Goal: Find specific page/section: Find specific page/section

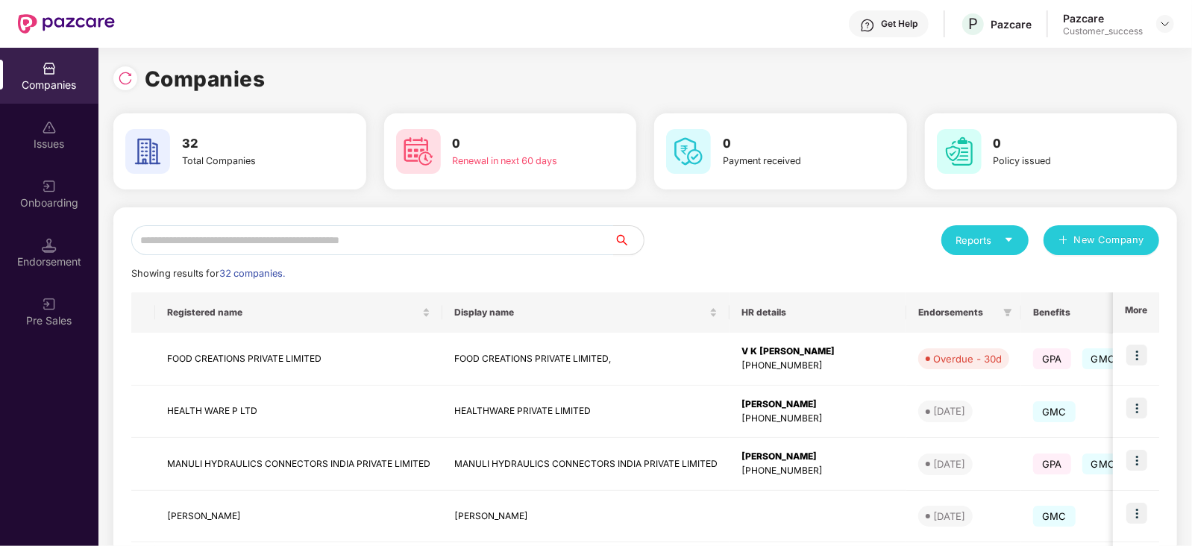
scroll to position [0, 1]
click at [272, 245] on input "text" at bounding box center [372, 240] width 482 height 30
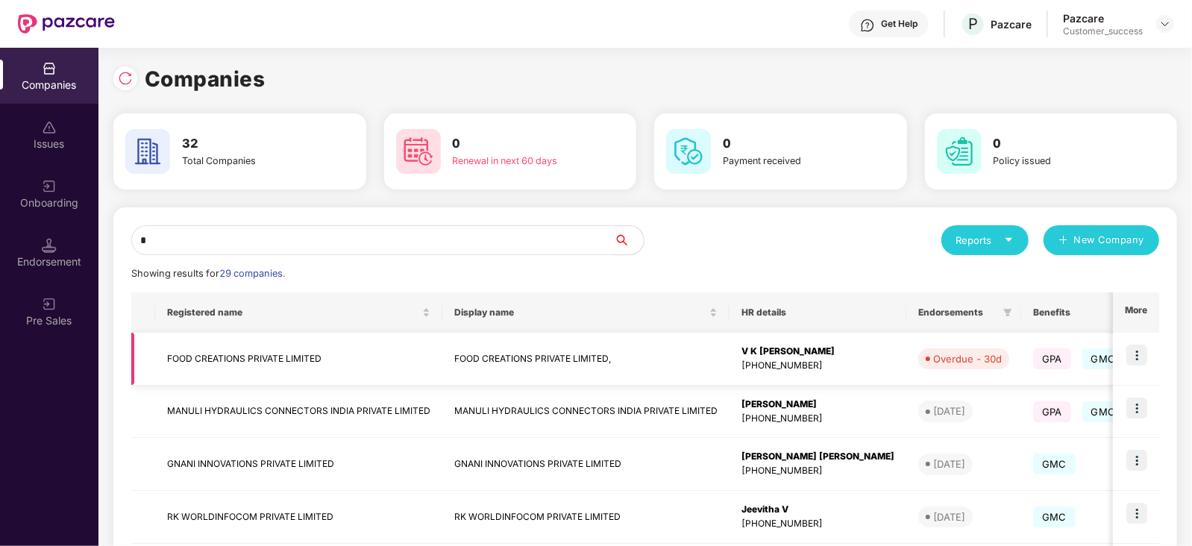
type input "*"
click at [1133, 359] on img at bounding box center [1136, 354] width 21 height 21
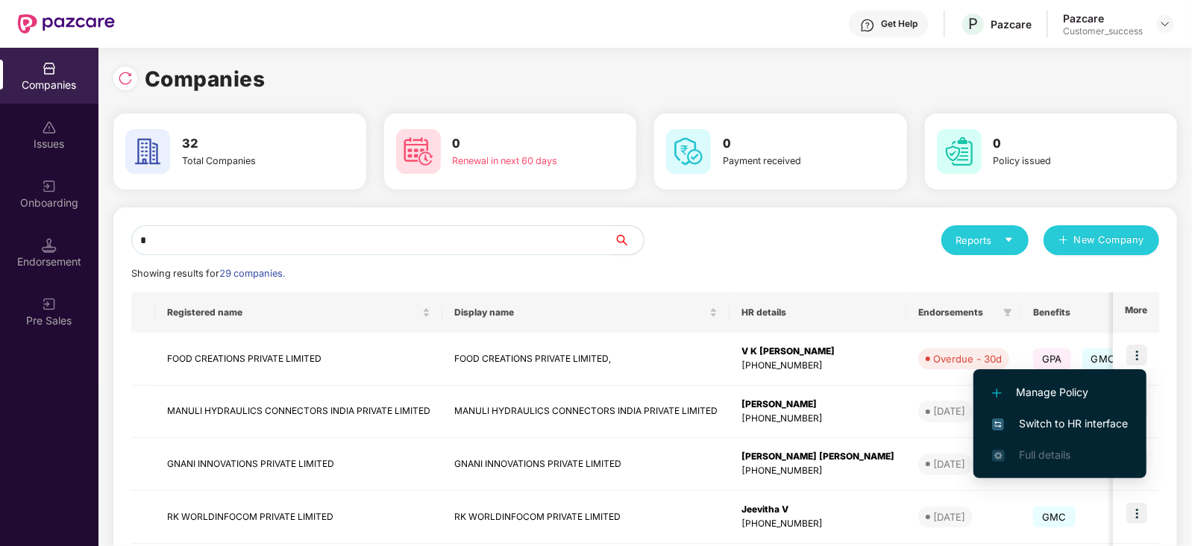
click at [1133, 362] on div "Manage Policy Switch to HR interface Full details" at bounding box center [1059, 424] width 173 height 124
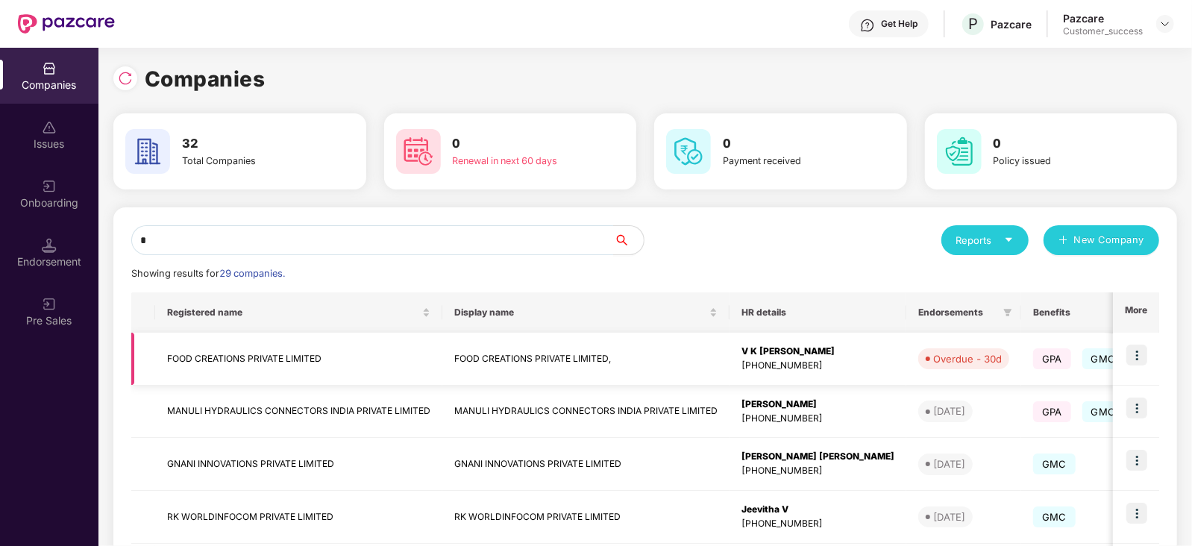
click at [788, 351] on div "V K [PERSON_NAME]" at bounding box center [817, 351] width 153 height 14
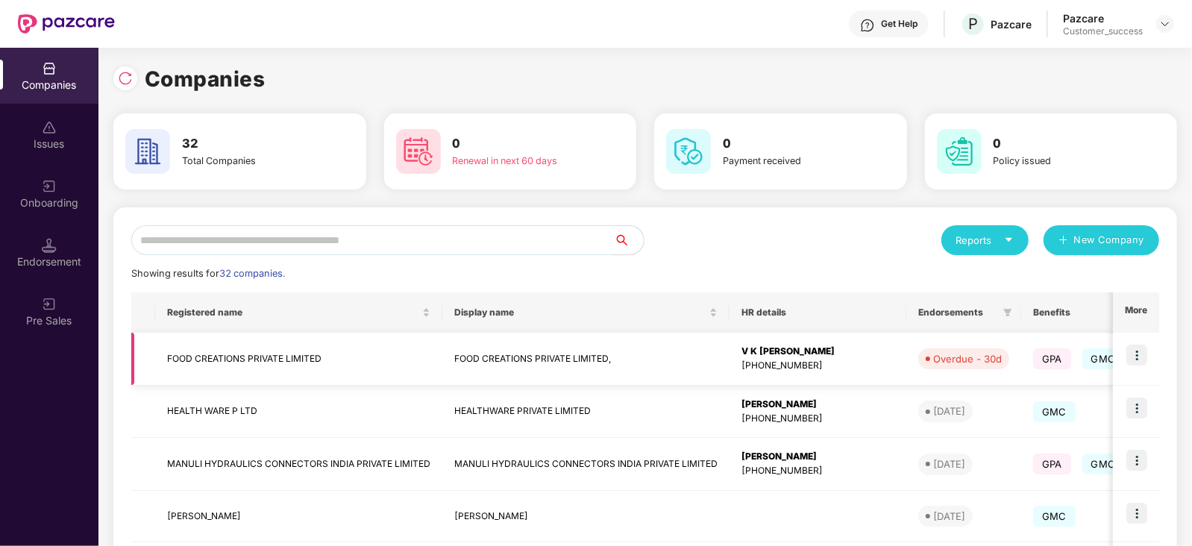
click at [1141, 351] on img at bounding box center [1136, 354] width 21 height 21
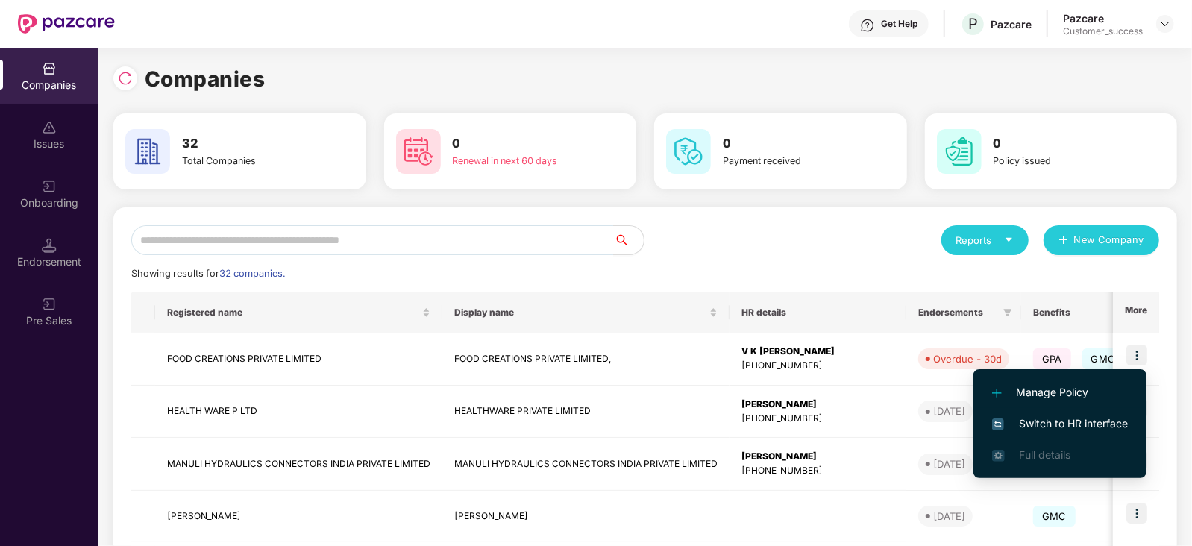
click at [1075, 419] on span "Switch to HR interface" at bounding box center [1060, 423] width 136 height 16
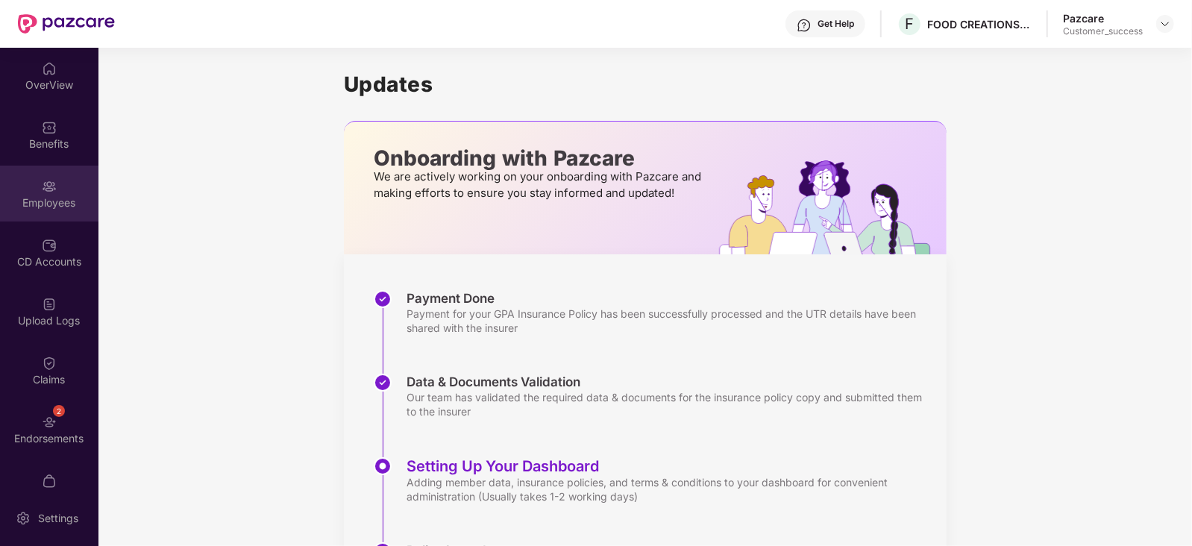
click at [42, 185] on img at bounding box center [49, 186] width 15 height 15
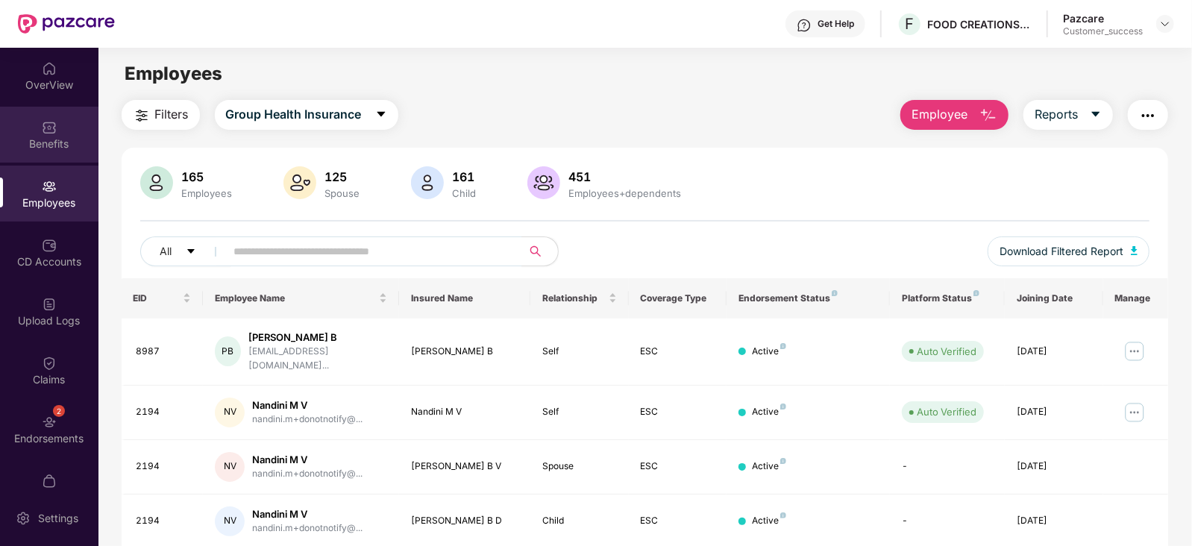
click at [46, 129] on img at bounding box center [49, 127] width 15 height 15
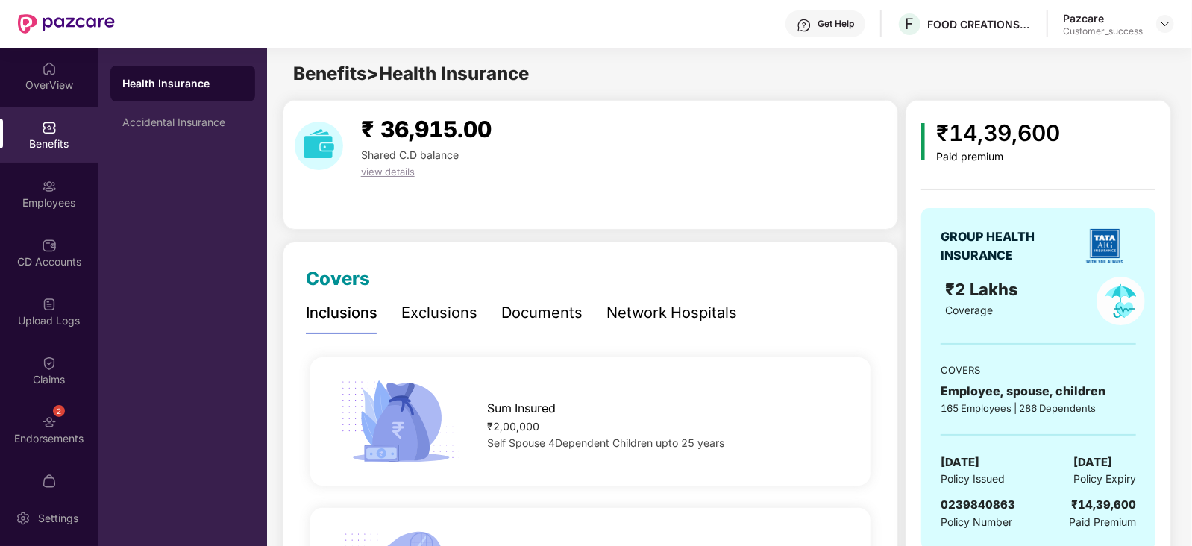
click at [669, 312] on div "Network Hospitals" at bounding box center [671, 312] width 130 height 23
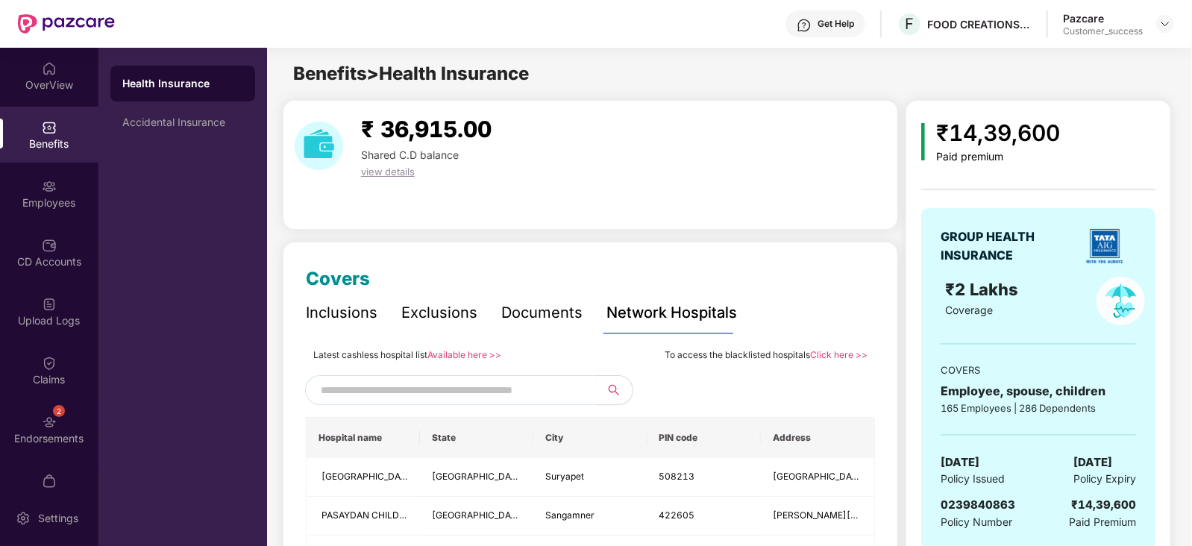
click at [468, 351] on link "Available here >>" at bounding box center [464, 354] width 74 height 11
